Goal: Information Seeking & Learning: Learn about a topic

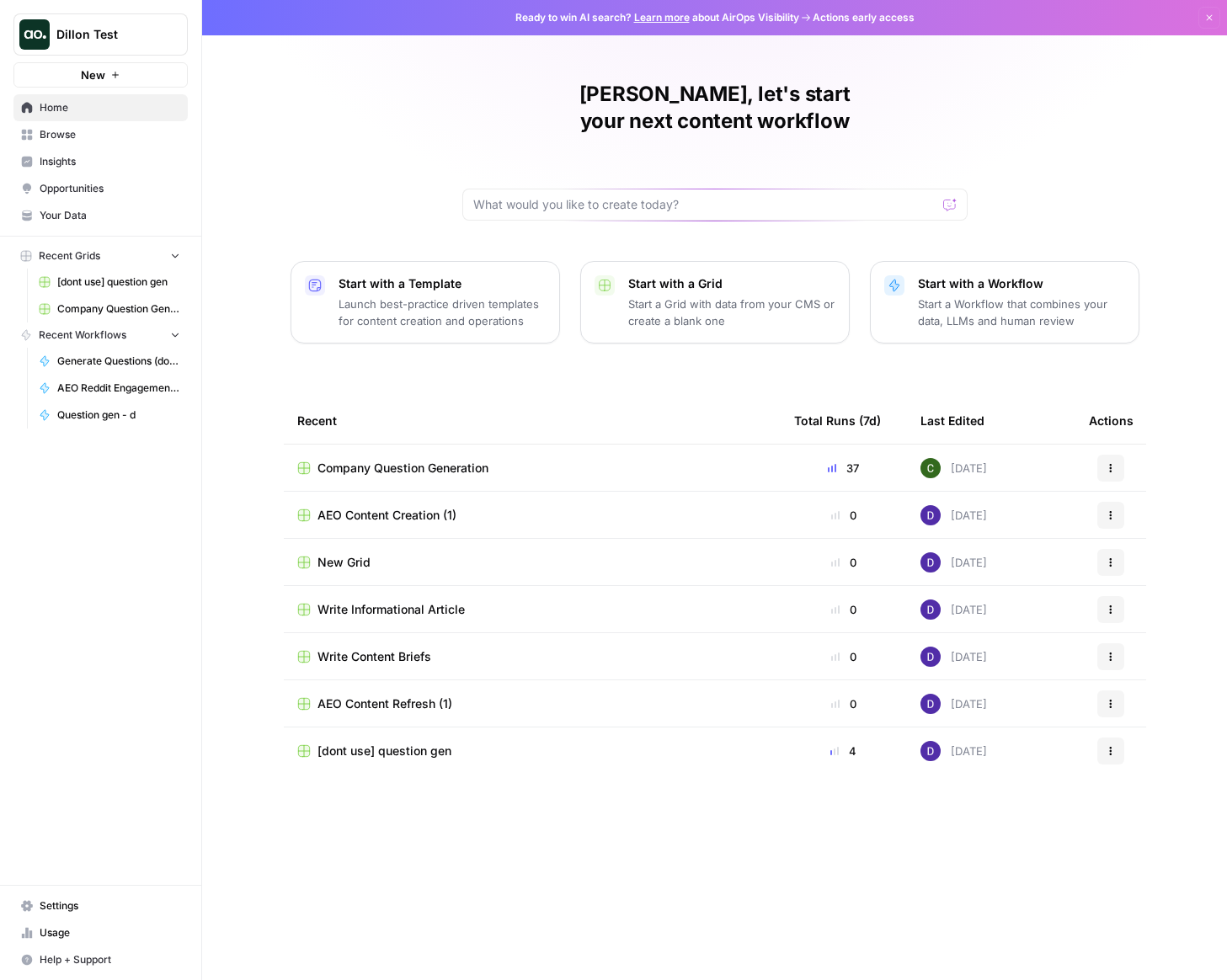
click at [84, 177] on link "Opportunities" at bounding box center [101, 188] width 174 height 27
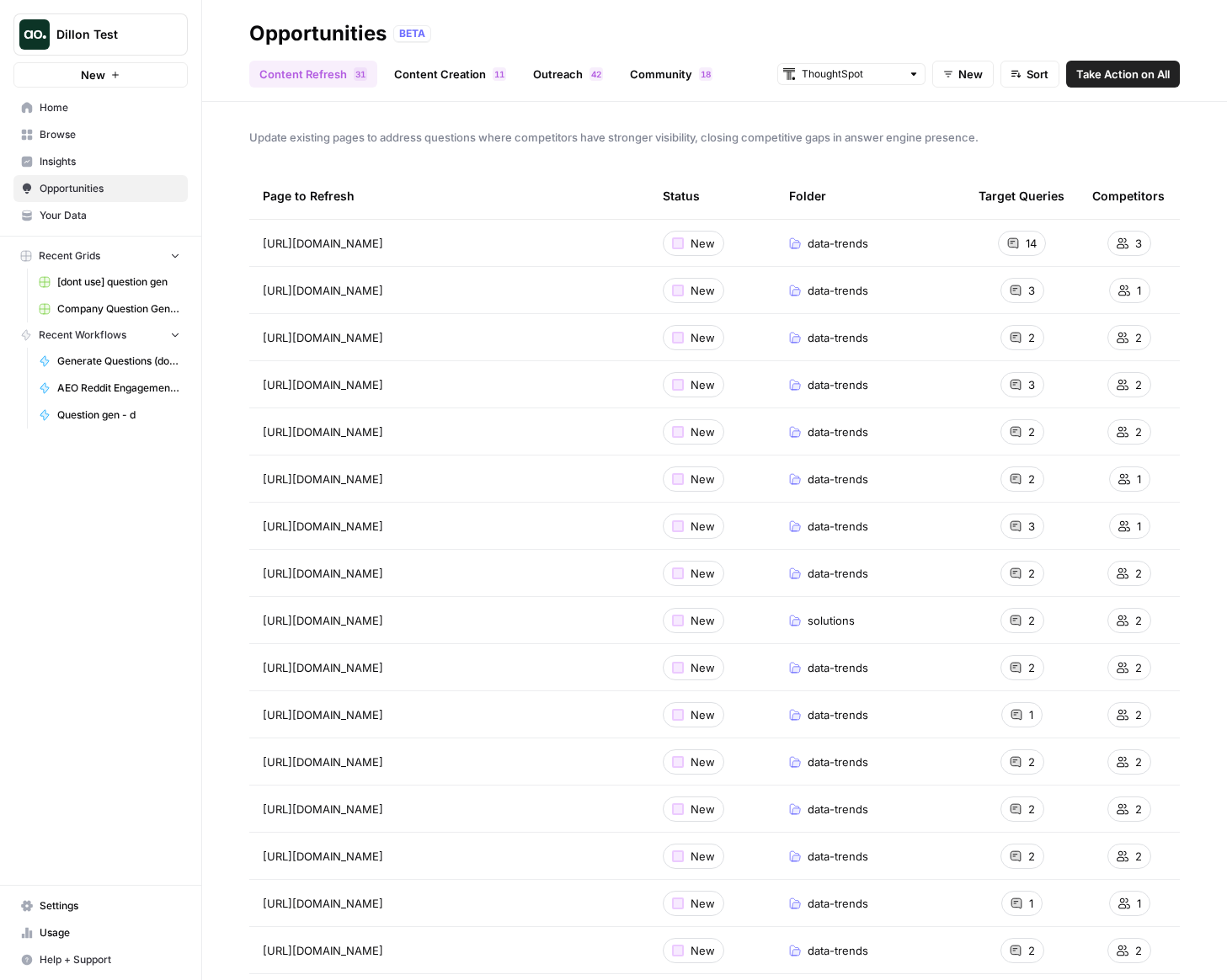
click at [92, 167] on span "Insights" at bounding box center [109, 162] width 141 height 15
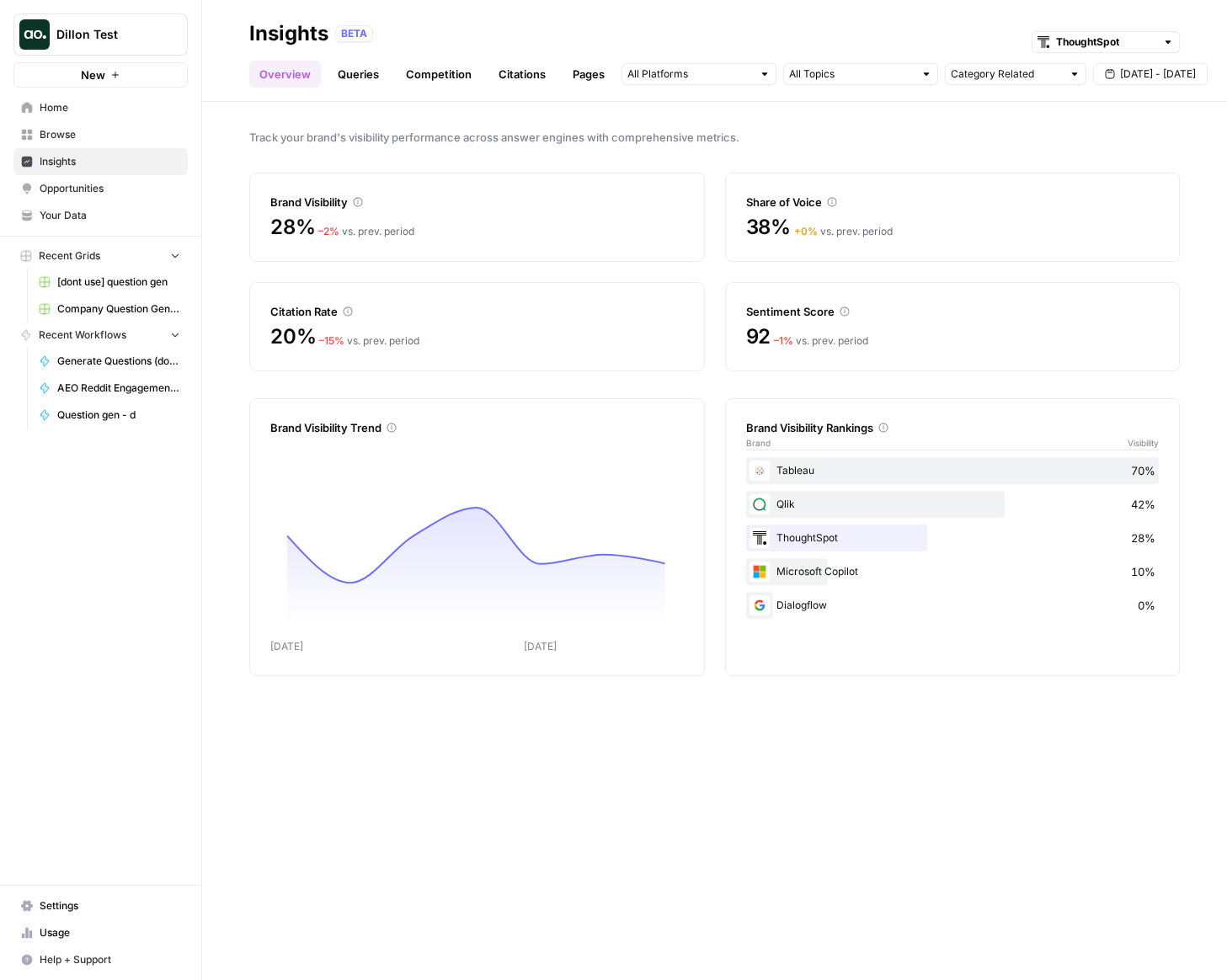
click at [369, 70] on link "Queries" at bounding box center [358, 74] width 61 height 27
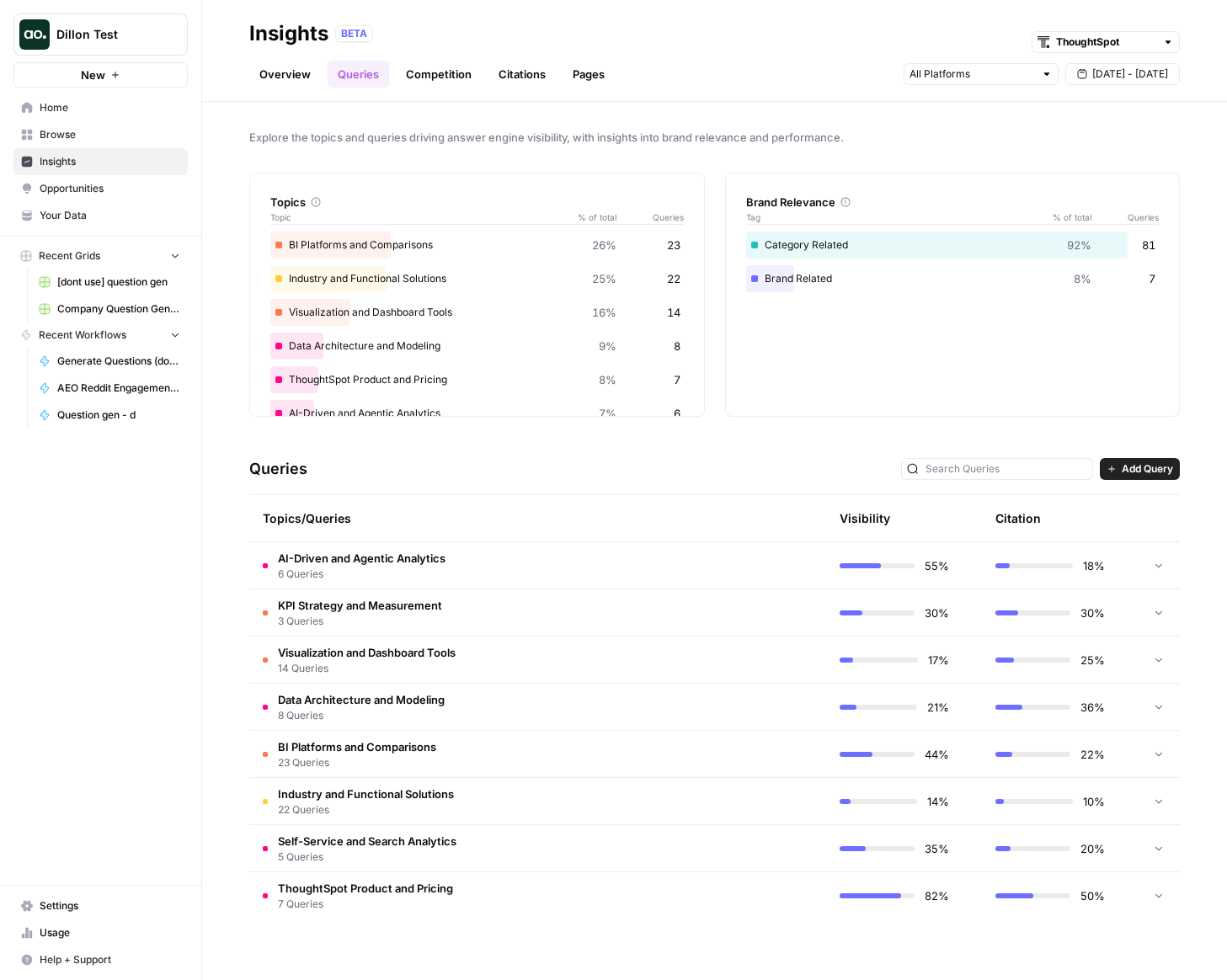
click at [393, 566] on span "6 Queries" at bounding box center [362, 574] width 167 height 15
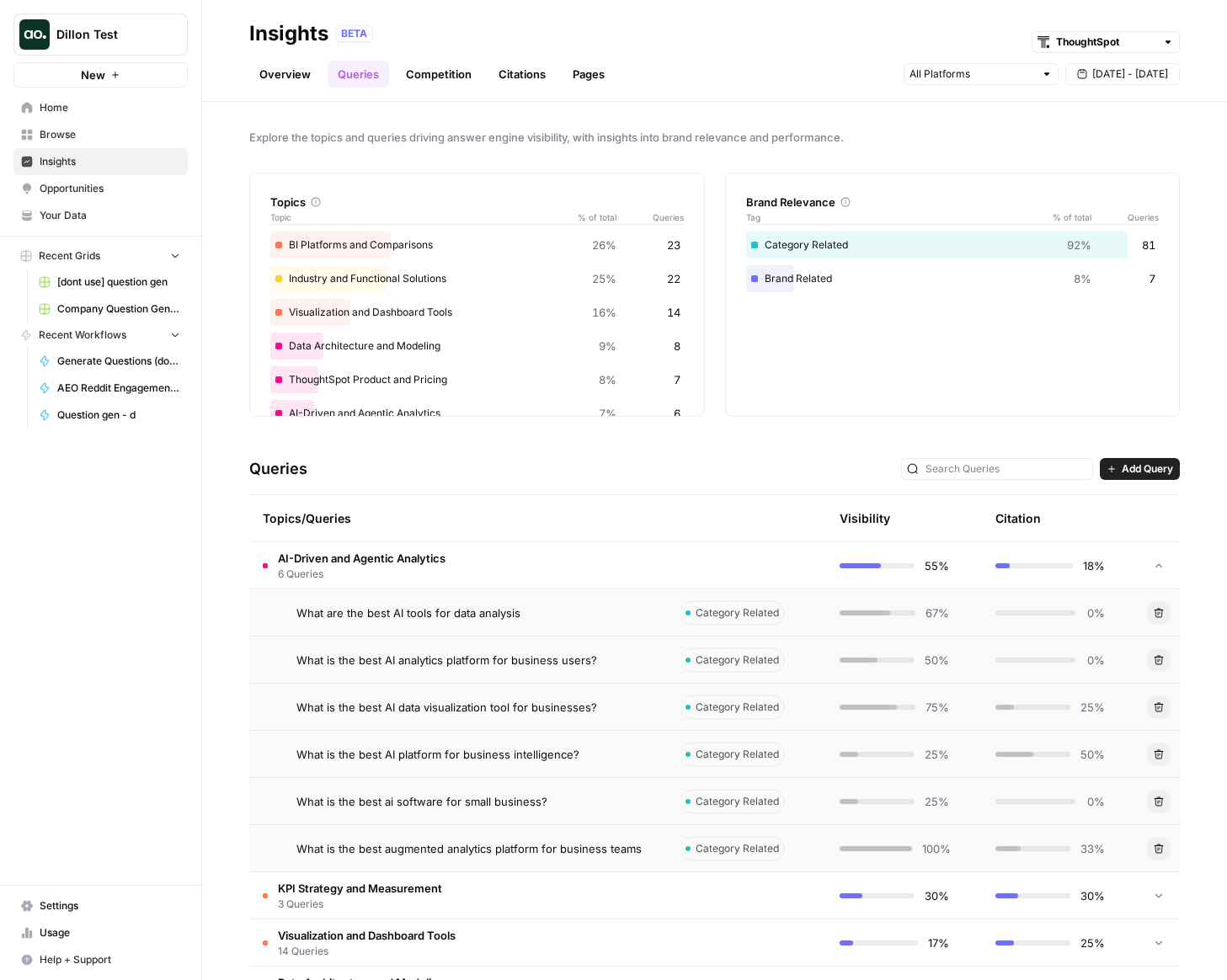
click at [366, 608] on span "What are the best AI tools for data analysis" at bounding box center [408, 613] width 224 height 17
